Goal: Transaction & Acquisition: Subscribe to service/newsletter

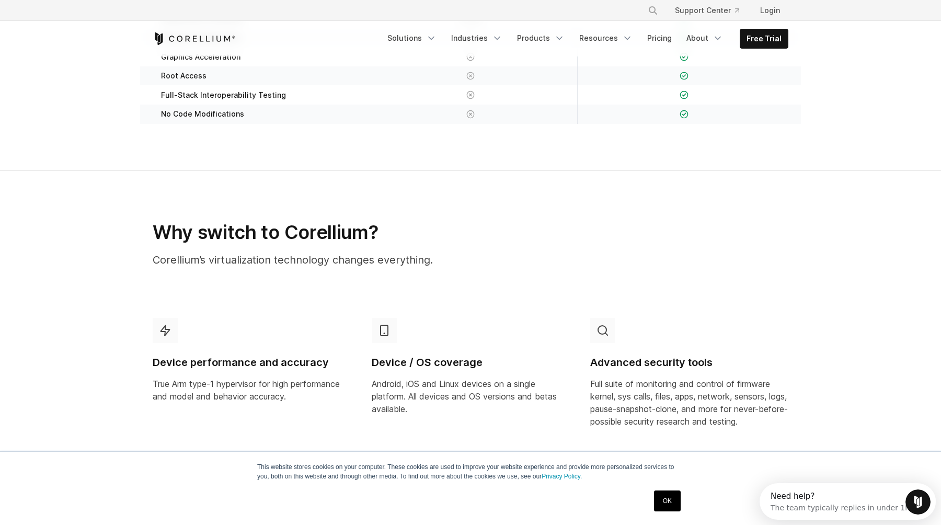
scroll to position [490, 0]
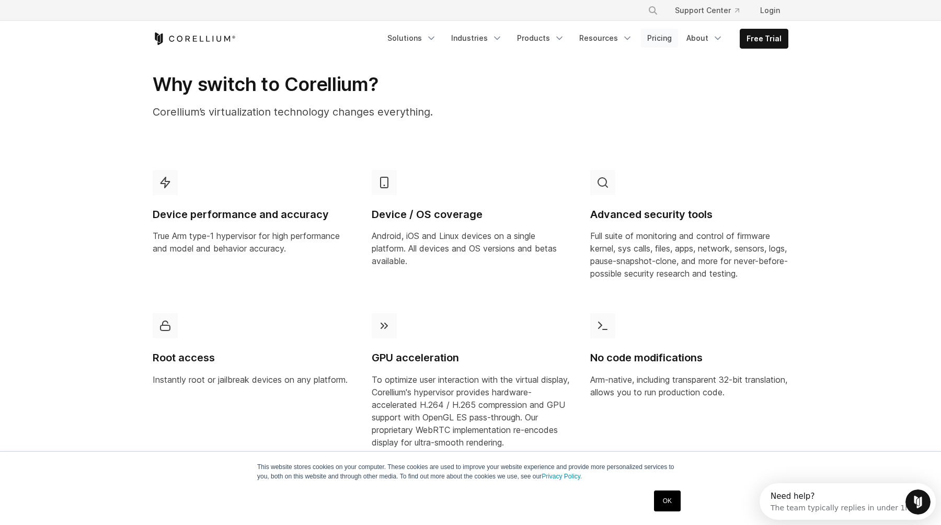
click at [678, 30] on link "Pricing" at bounding box center [659, 38] width 37 height 19
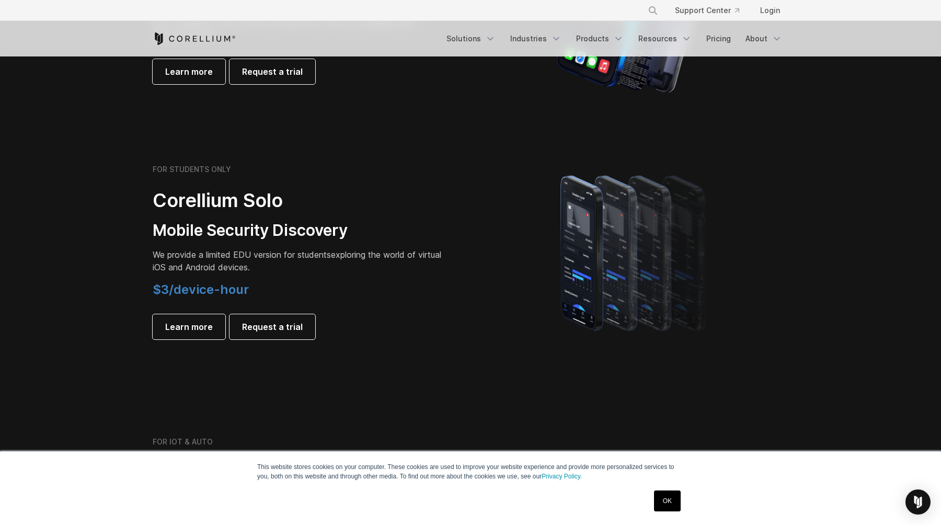
scroll to position [353, 0]
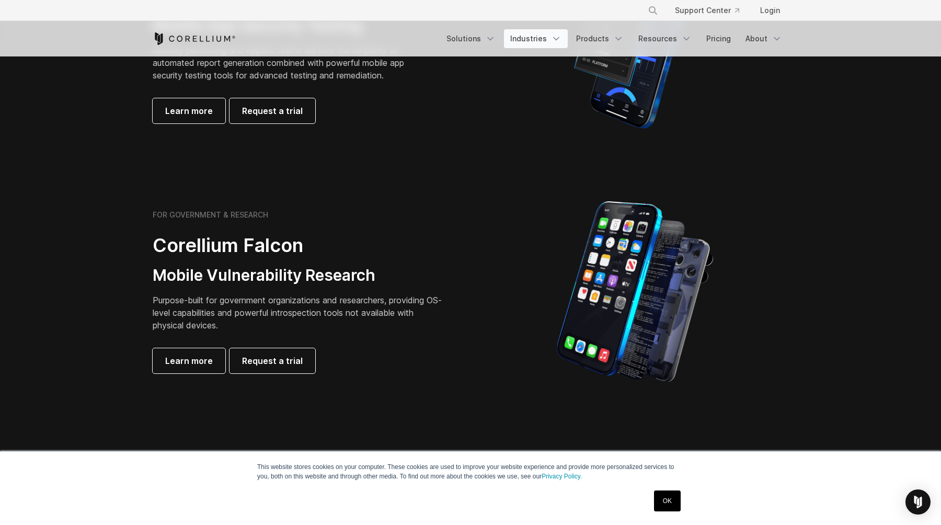
click at [568, 34] on link "Industries" at bounding box center [536, 38] width 64 height 19
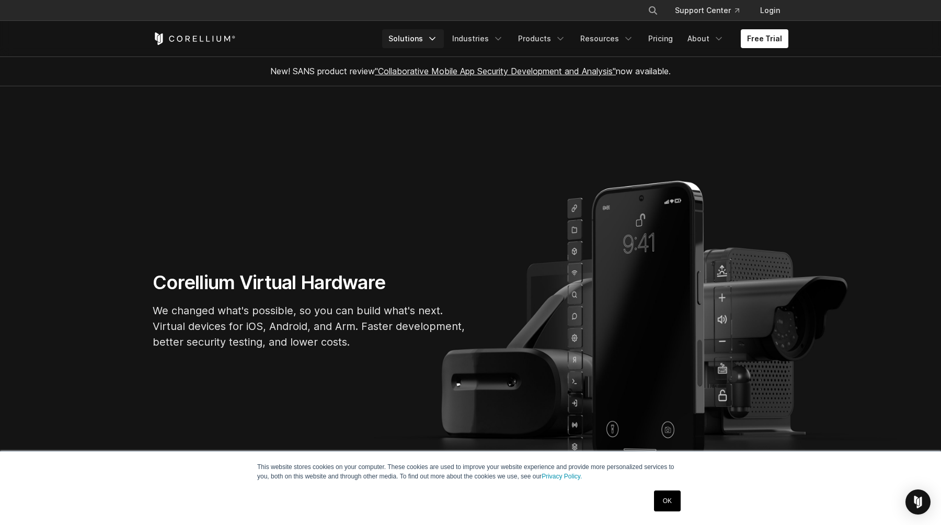
click at [438, 33] on icon "Navigation Menu" at bounding box center [432, 38] width 10 height 10
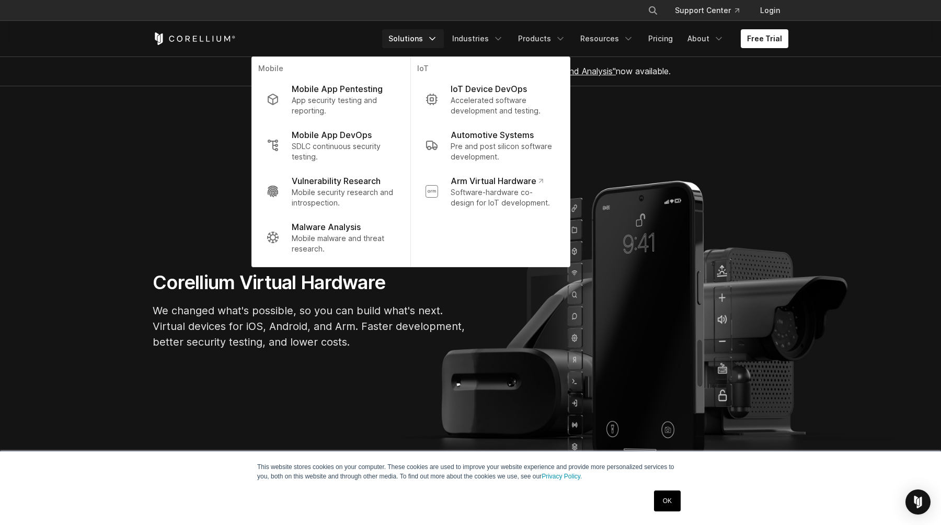
click at [198, 76] on div "New! SANS product review "Collaborative Mobile App Security Development and Ana…" at bounding box center [470, 70] width 657 height 29
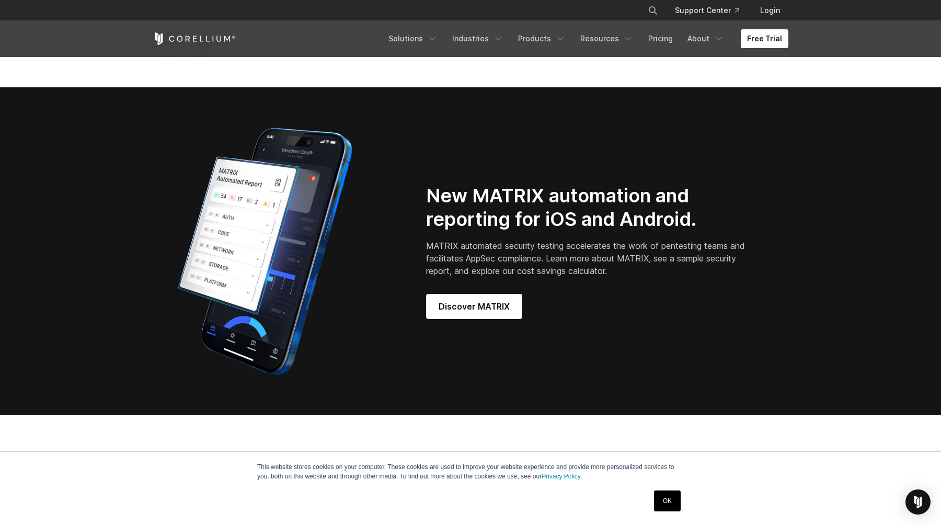
scroll to position [1184, 0]
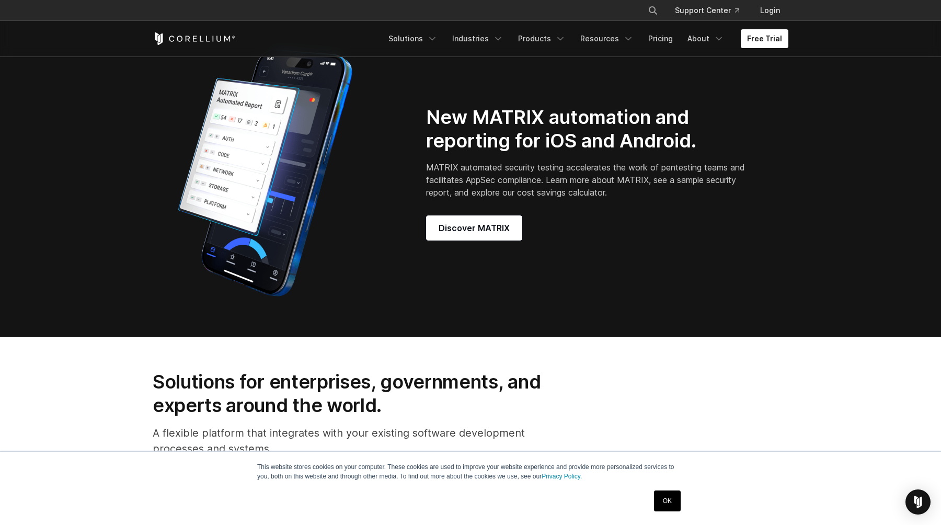
click at [196, 36] on icon "Corellium Home" at bounding box center [195, 39] width 4 height 6
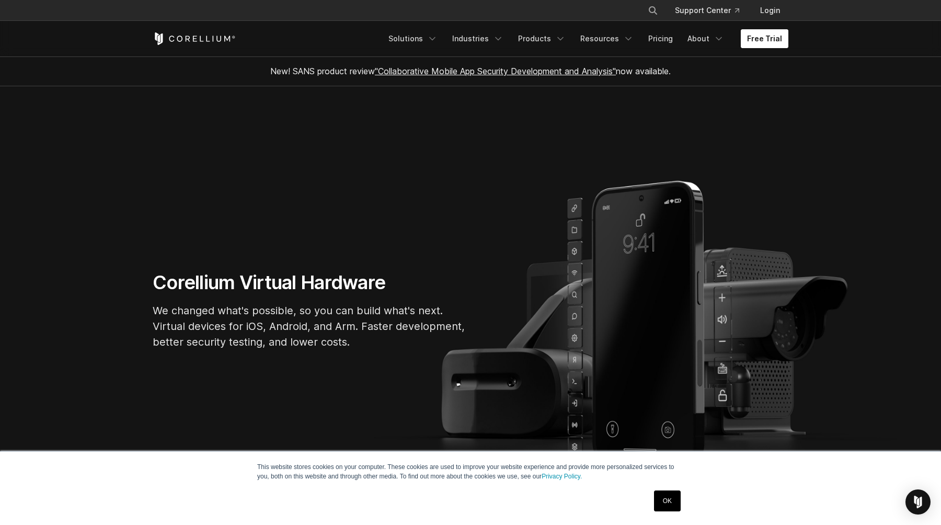
click at [774, 32] on link "Free Trial" at bounding box center [765, 38] width 48 height 19
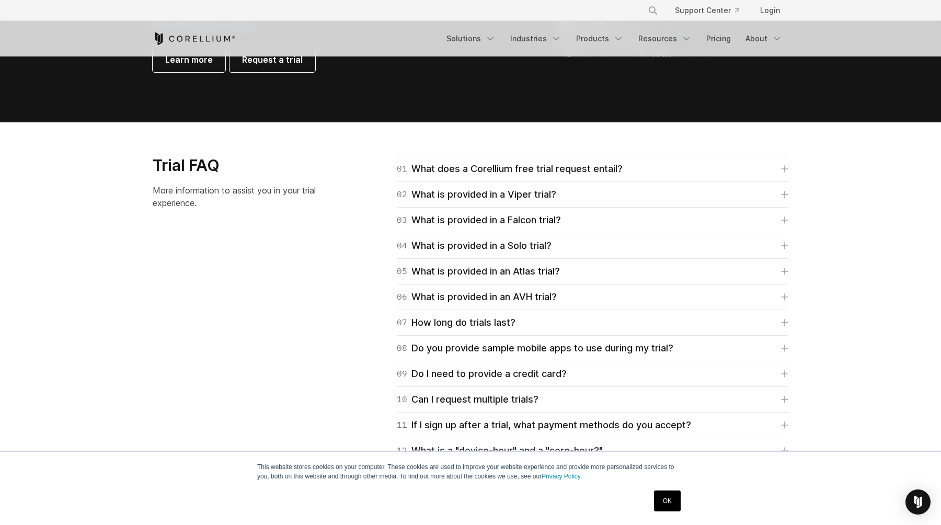
scroll to position [1361, 0]
